Goal: Information Seeking & Learning: Learn about a topic

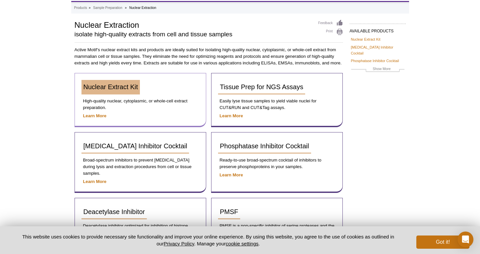
scroll to position [30, 0]
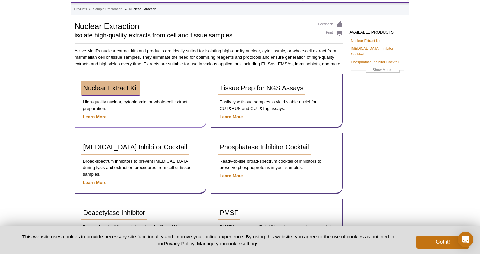
click at [103, 87] on span "Nuclear Extract Kit" at bounding box center [110, 87] width 55 height 7
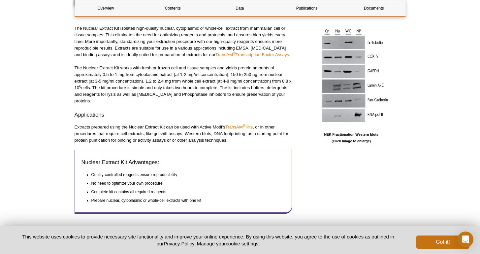
scroll to position [217, 0]
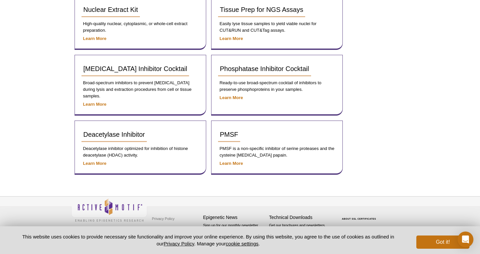
scroll to position [101, 0]
